Goal: Information Seeking & Learning: Learn about a topic

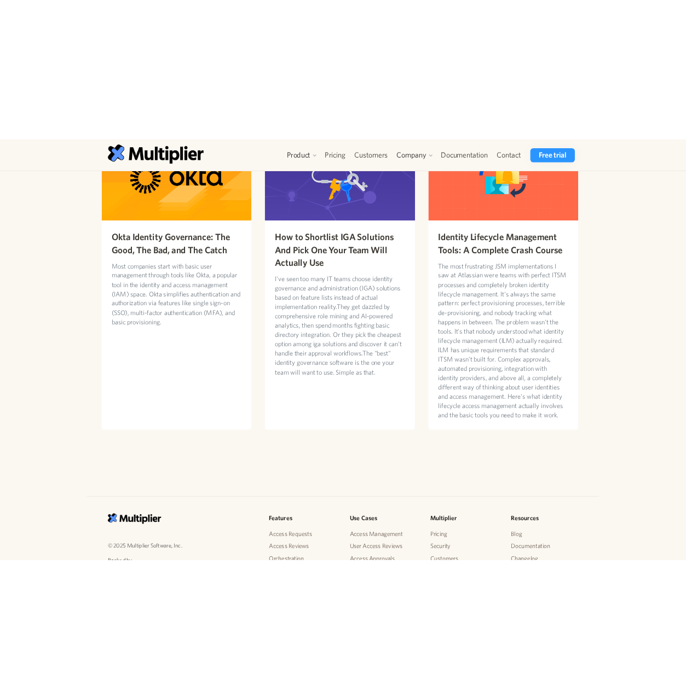
scroll to position [2918, 0]
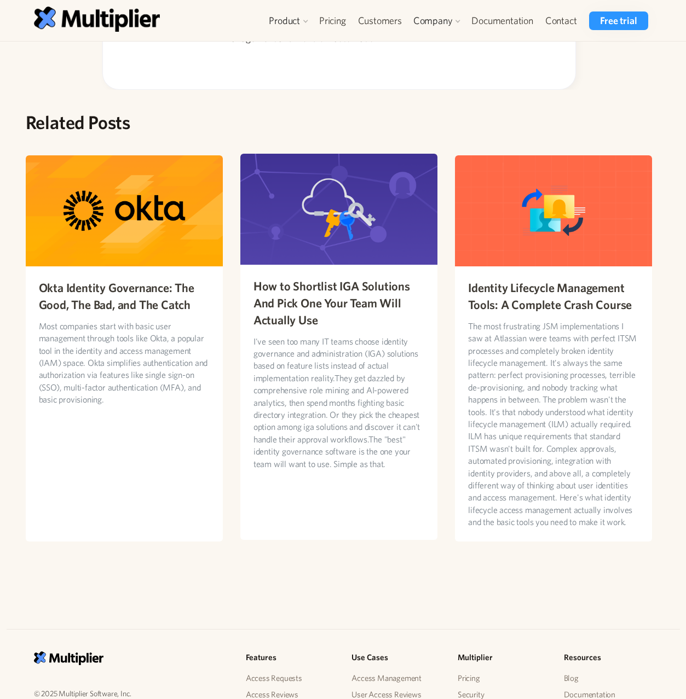
drag, startPoint x: 0, startPoint y: 0, endPoint x: 343, endPoint y: 269, distance: 435.7
click at [343, 269] on div "How to Shortlist IGA Solutions And Pick One Your Team Will Actually Use I've se…" at bounding box center [338, 374] width 197 height 218
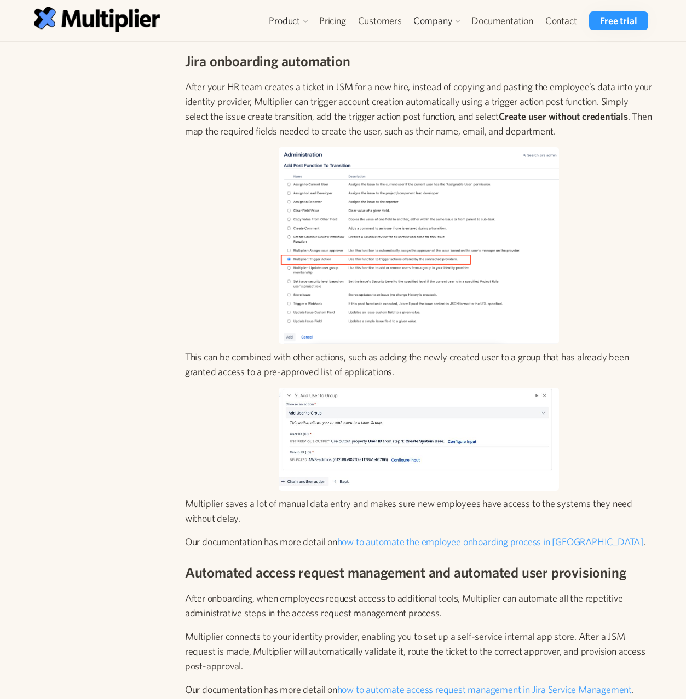
scroll to position [0, 0]
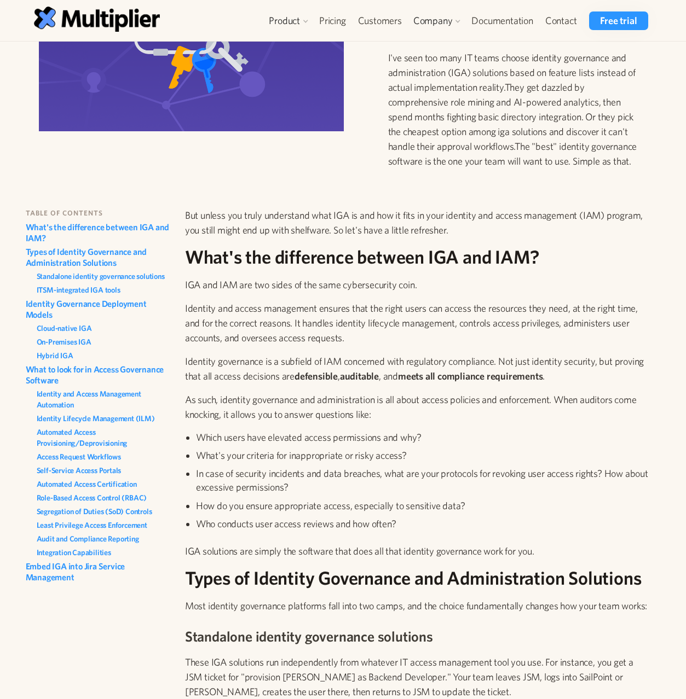
scroll to position [136, 0]
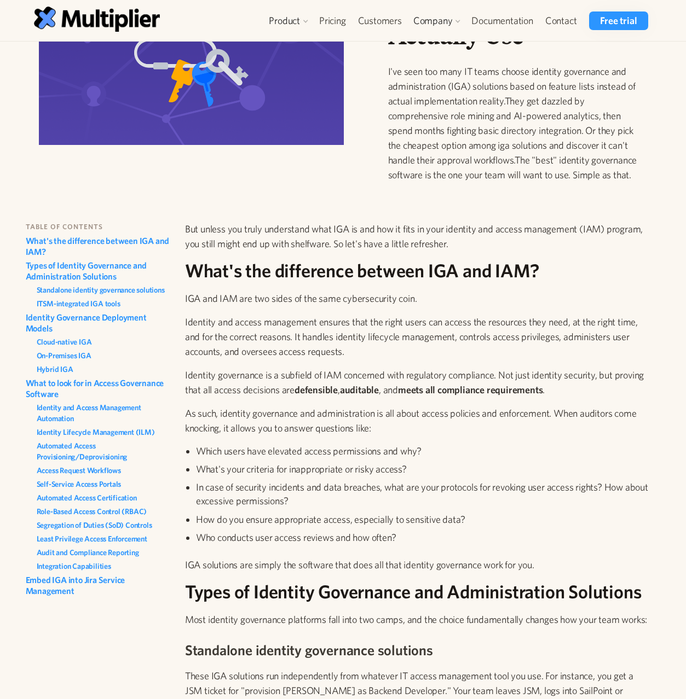
drag, startPoint x: 0, startPoint y: 0, endPoint x: 338, endPoint y: 286, distance: 442.7
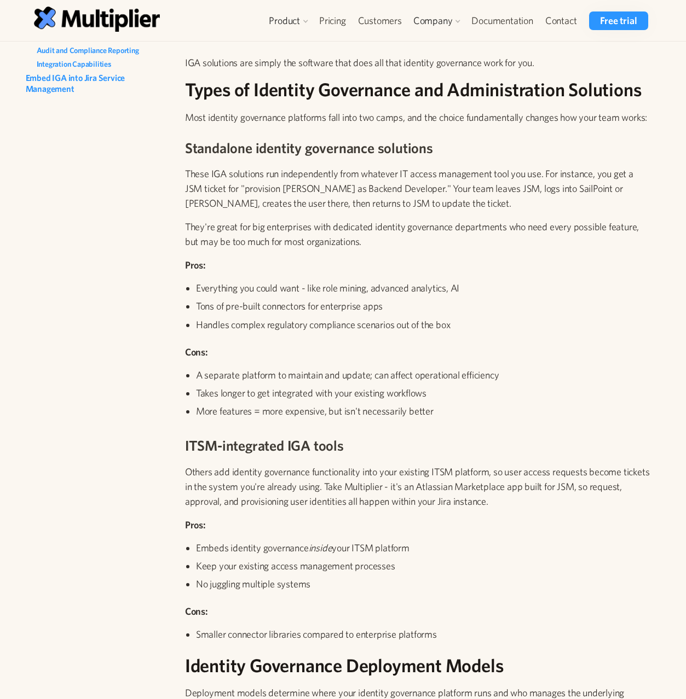
scroll to position [635, 0]
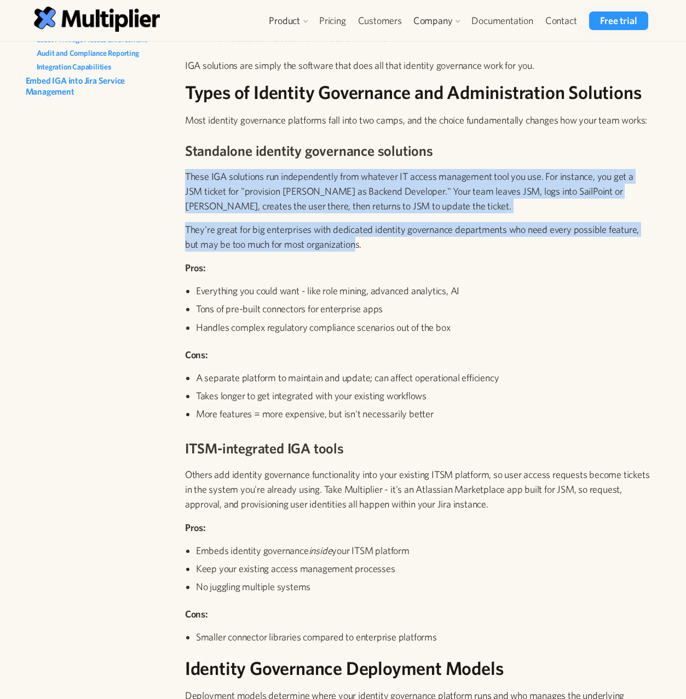
drag, startPoint x: 354, startPoint y: 248, endPoint x: 186, endPoint y: 181, distance: 181.0
click at [186, 180] on p "These IGA solutions run independently from whatever IT access management tool y…" at bounding box center [418, 191] width 467 height 44
drag, startPoint x: 186, startPoint y: 181, endPoint x: 372, endPoint y: 240, distance: 195.4
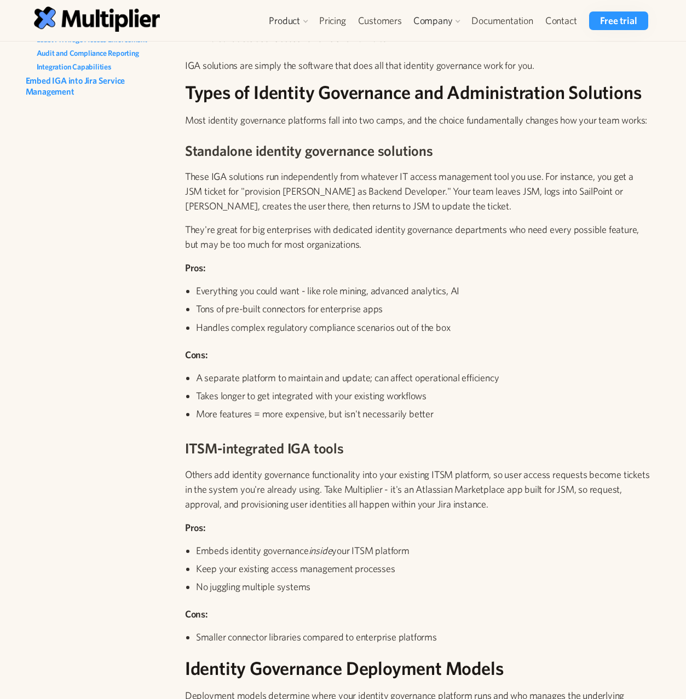
click at [373, 241] on p "They're great for big enterprises with dedicated identity governance department…" at bounding box center [418, 237] width 467 height 30
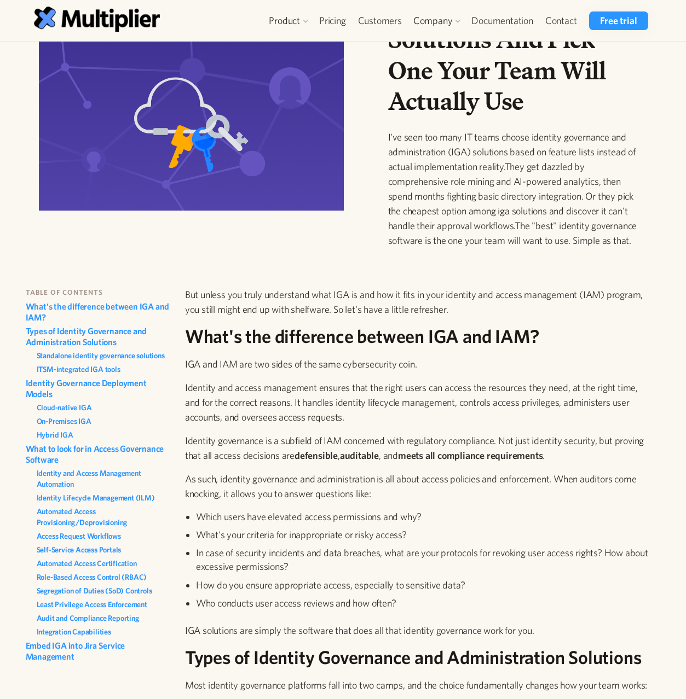
scroll to position [71, 0]
